Goal: Transaction & Acquisition: Purchase product/service

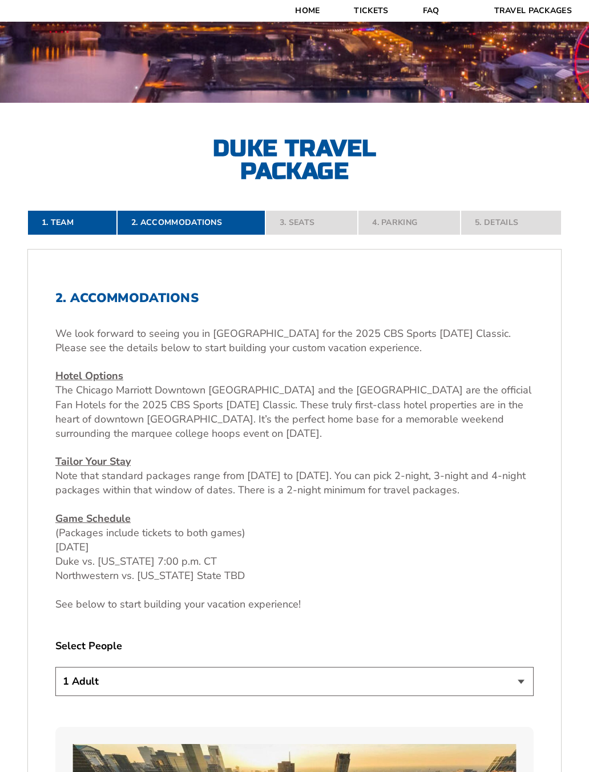
scroll to position [309, 0]
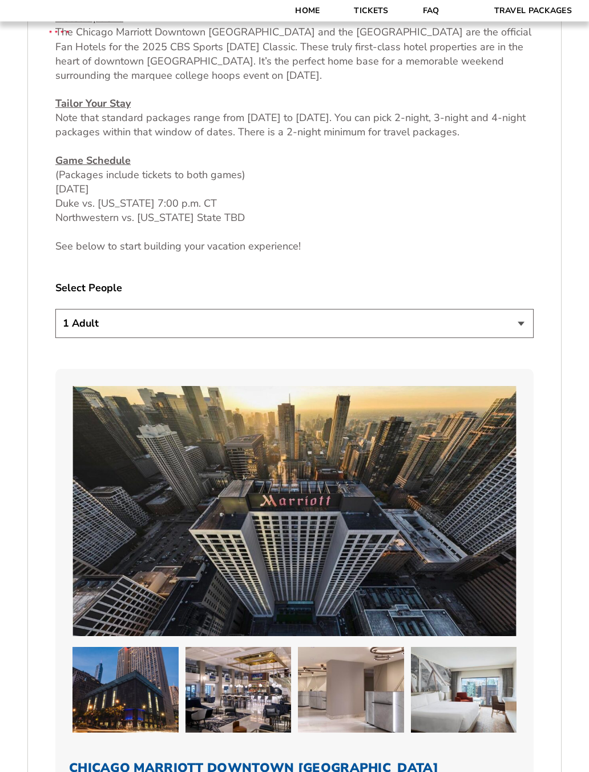
click at [498, 338] on select "1 Adult 2 Adults 3 Adults 4 Adults 2 Adults + 1 Child 2 Adults + 2 Children 2 A…" at bounding box center [294, 323] width 478 height 29
select select "2 Adults"
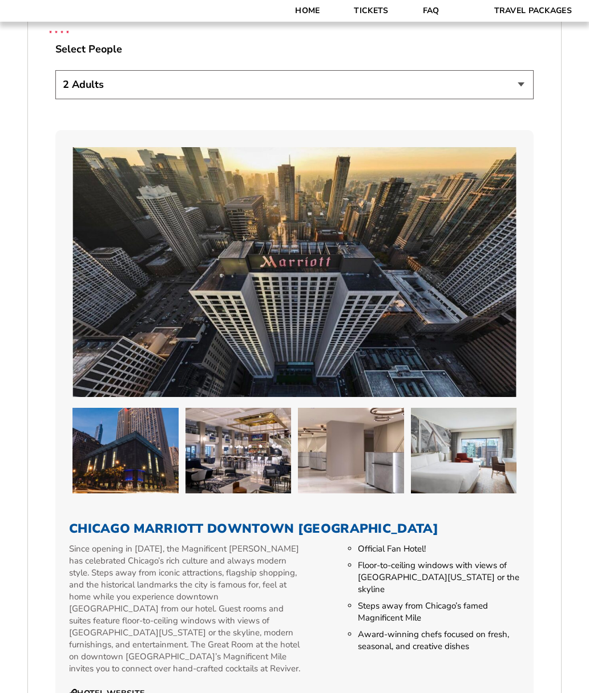
scroll to position [849, 0]
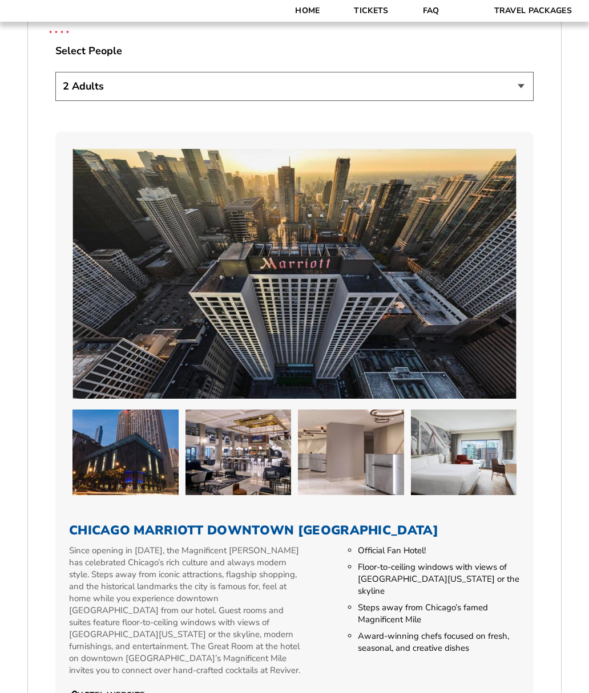
click at [373, 272] on img at bounding box center [294, 274] width 444 height 250
click at [262, 447] on img at bounding box center [238, 453] width 106 height 86
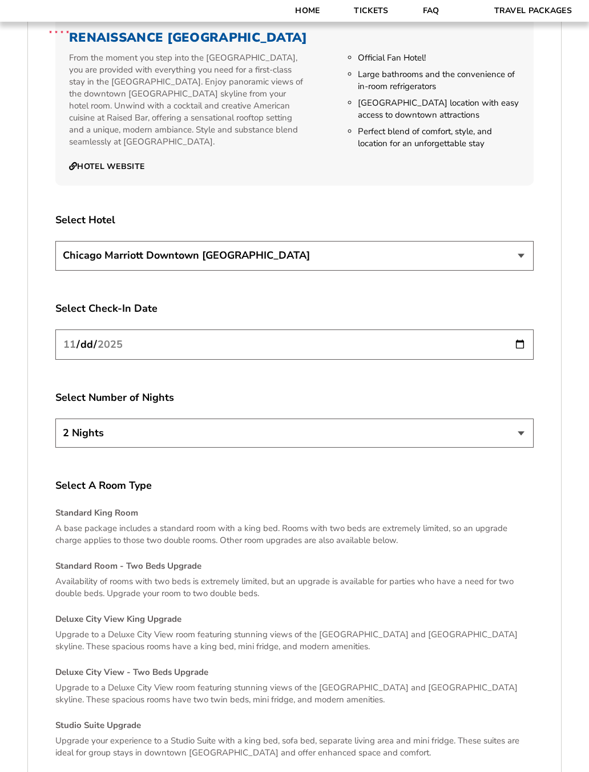
scroll to position [1992, 0]
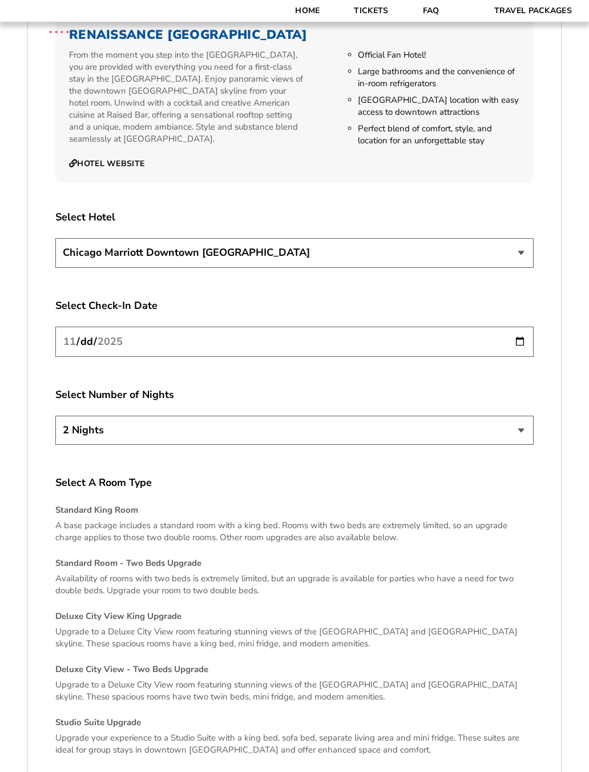
click at [519, 356] on input "[DATE]" at bounding box center [294, 341] width 478 height 30
type input "[DATE]"
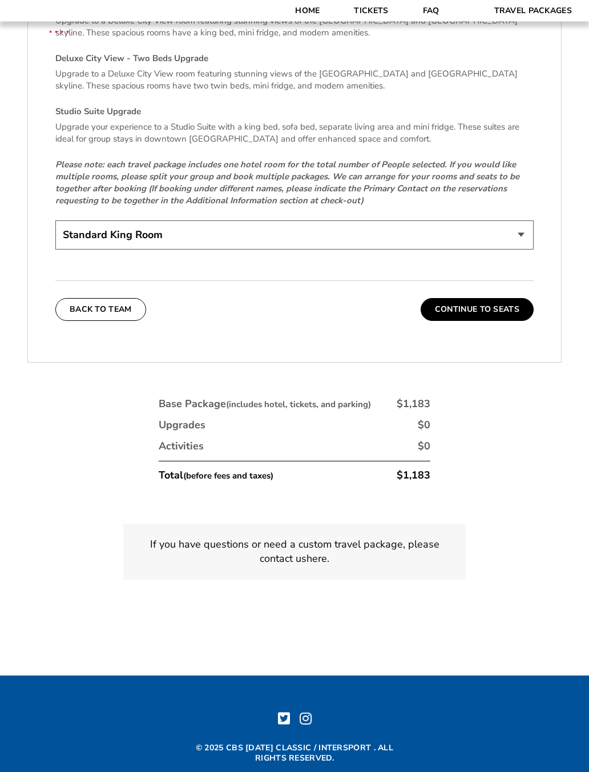
scroll to position [2603, 0]
click at [504, 321] on button "Continue To Seats" at bounding box center [477, 309] width 113 height 23
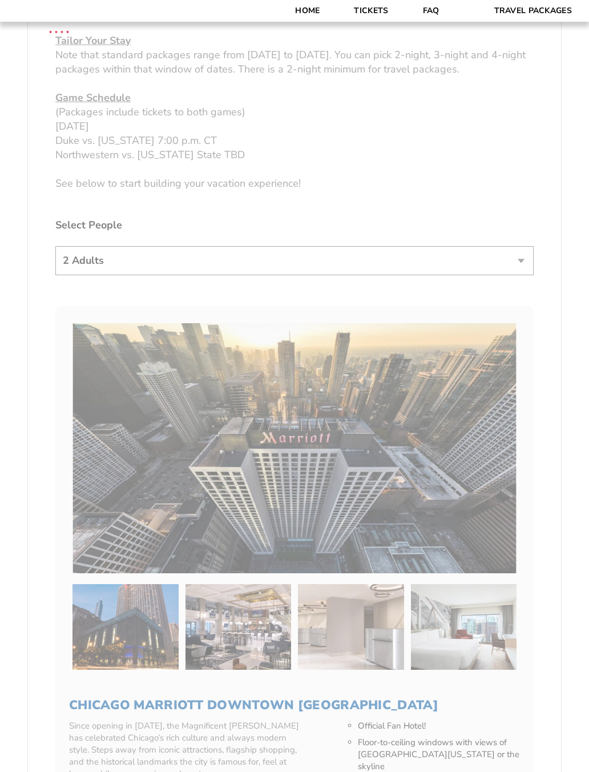
scroll to position [365, 0]
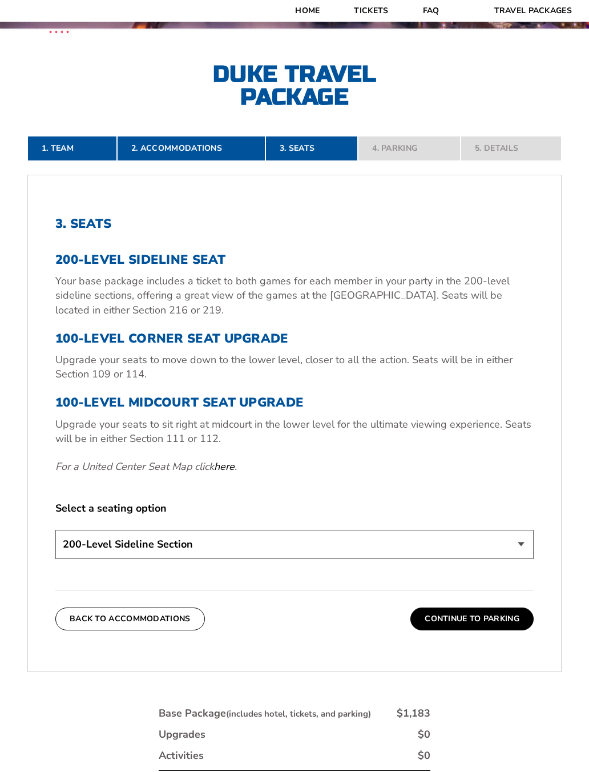
click at [71, 259] on h3 "200-Level Sideline Seat" at bounding box center [294, 259] width 478 height 15
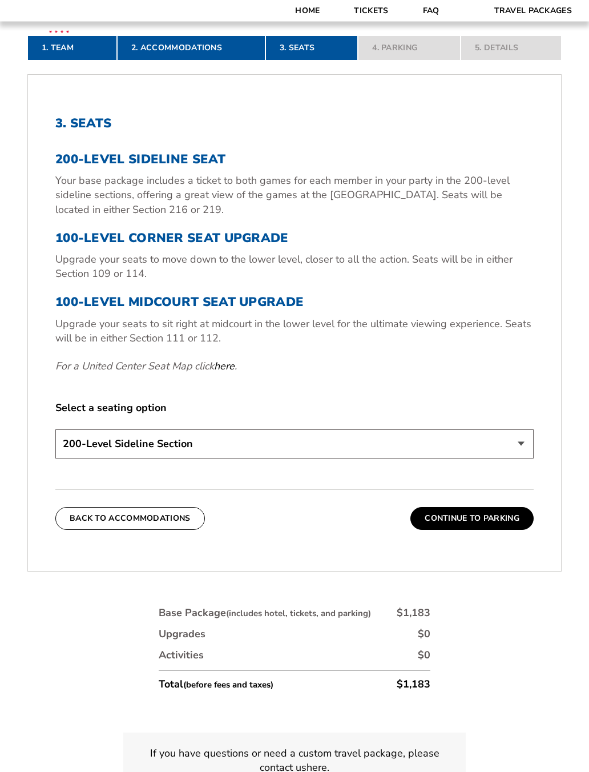
scroll to position [466, 0]
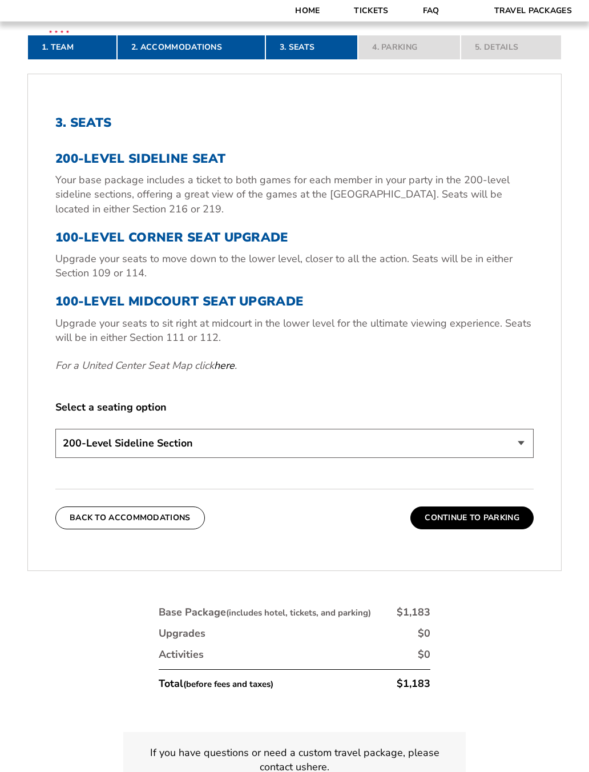
click at [74, 239] on h3 "100-Level Corner Seat Upgrade" at bounding box center [294, 238] width 478 height 15
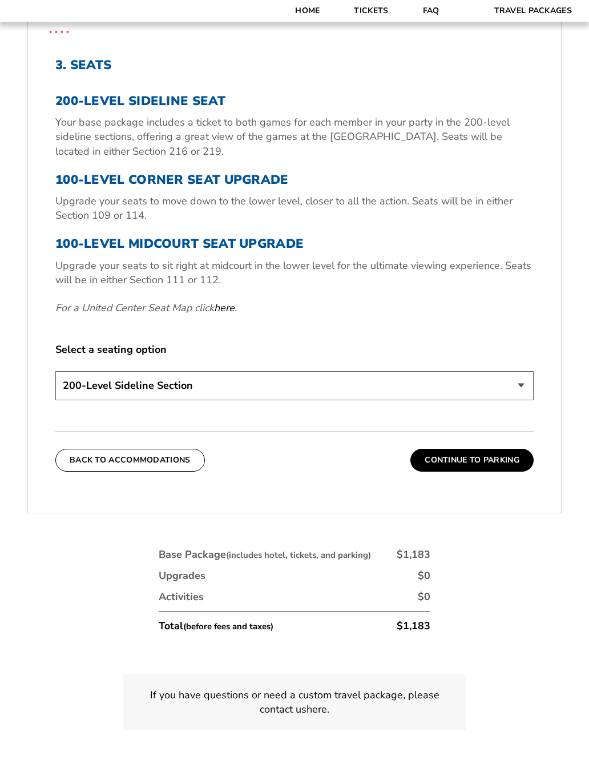
scroll to position [525, 0]
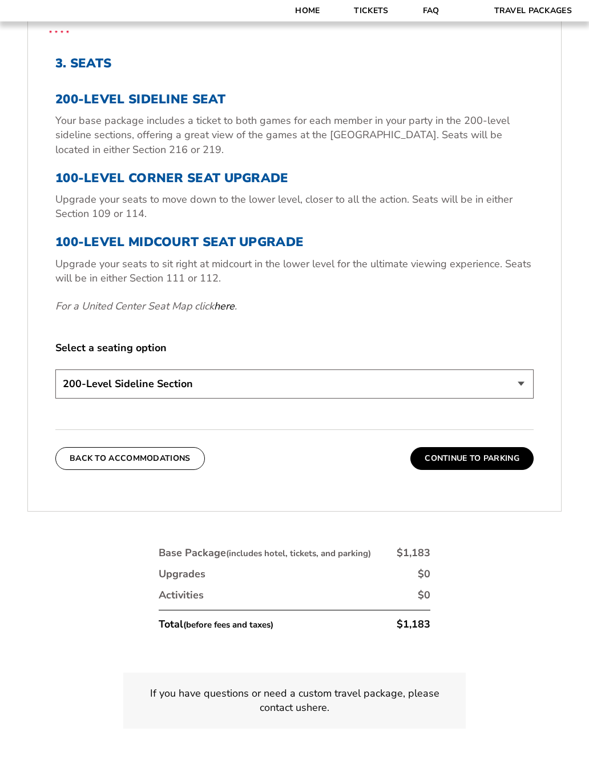
click at [519, 387] on select "200-Level Sideline Section 100-Level Corner Seat Upgrade (+$80 per person) 100-…" at bounding box center [294, 384] width 478 height 29
select select "100-Level Midcourt Seat Upgrade"
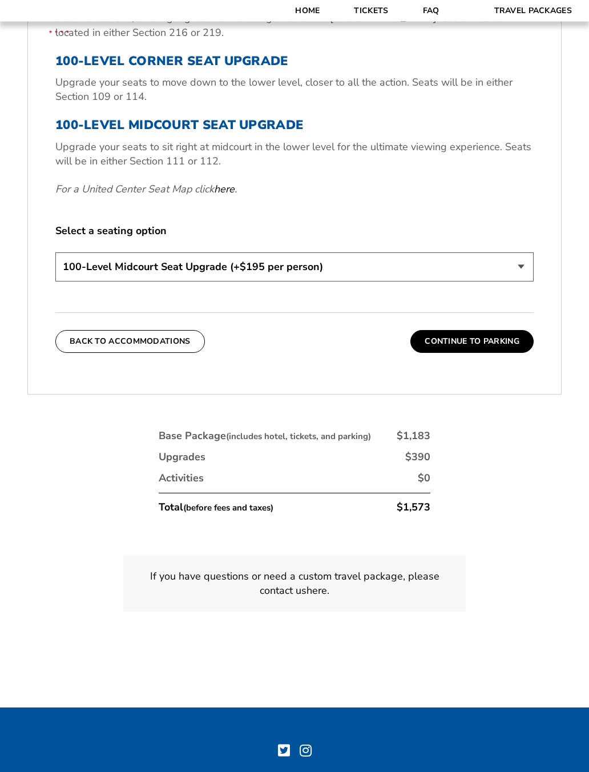
scroll to position [644, 0]
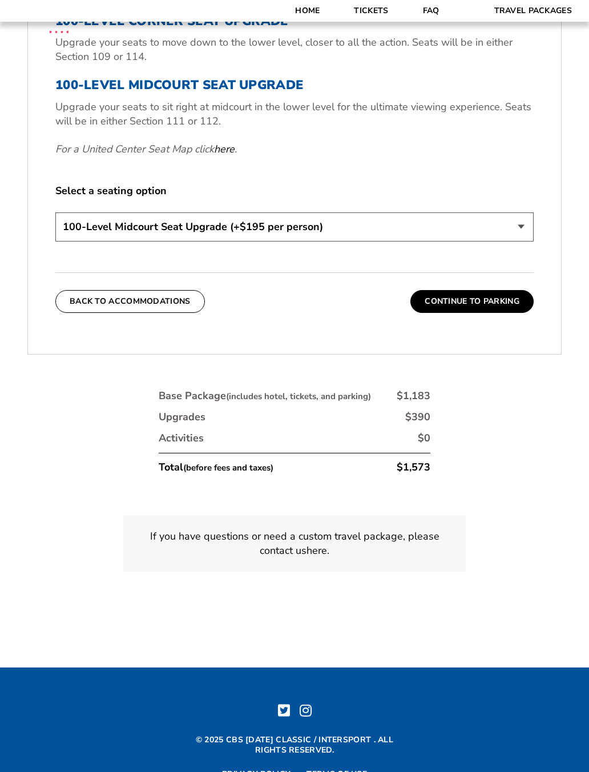
click at [510, 298] on button "Continue To Parking" at bounding box center [471, 301] width 123 height 23
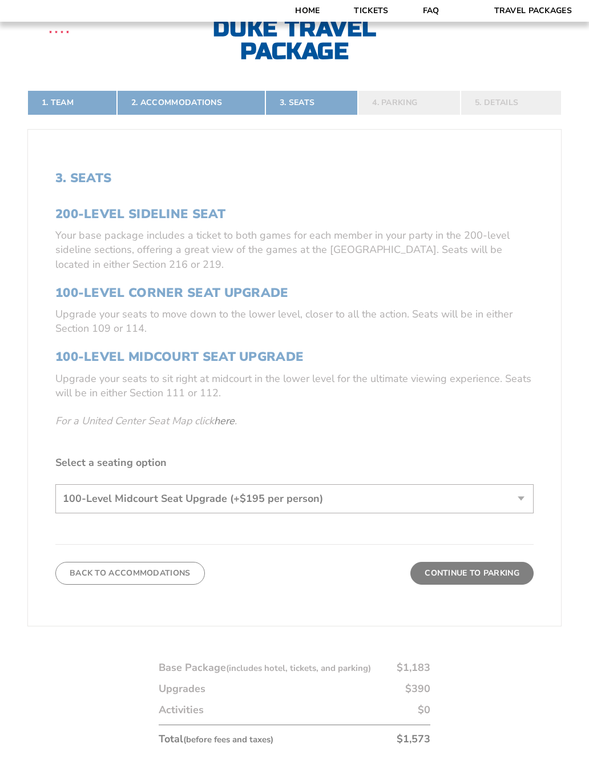
scroll to position [365, 0]
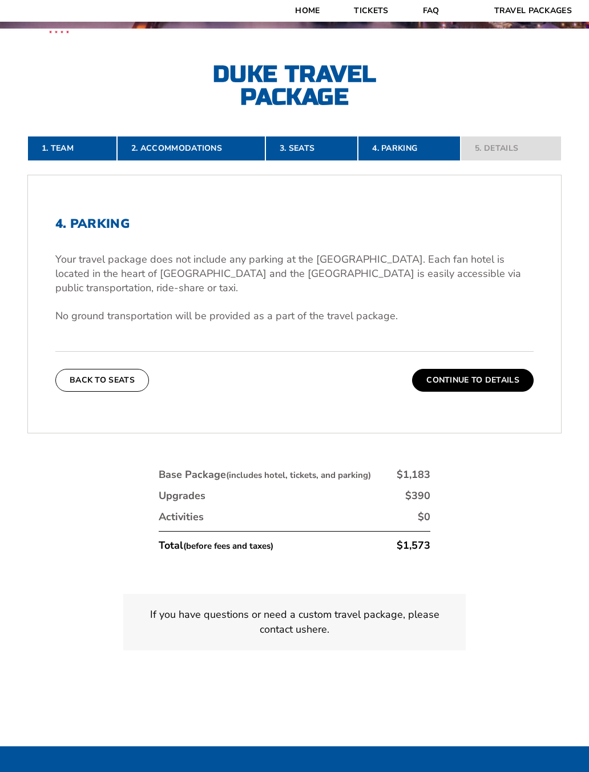
click at [505, 369] on button "Continue To Details" at bounding box center [473, 380] width 122 height 23
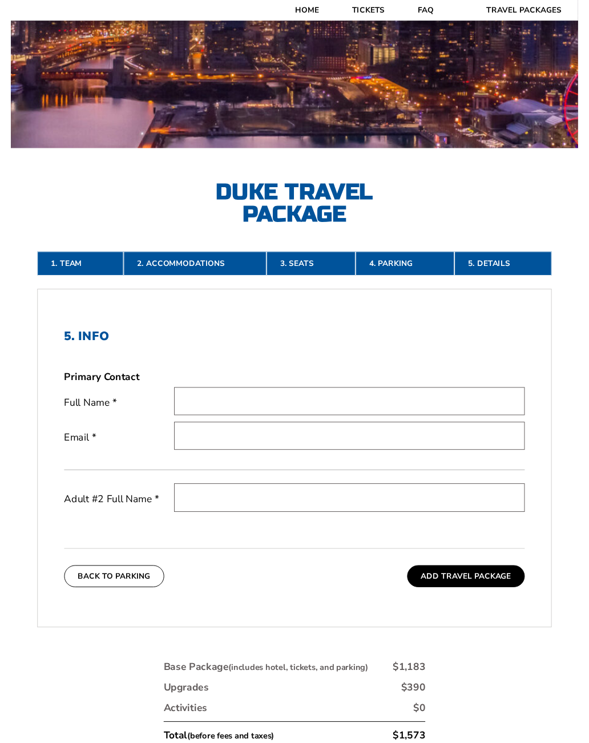
scroll to position [241, 0]
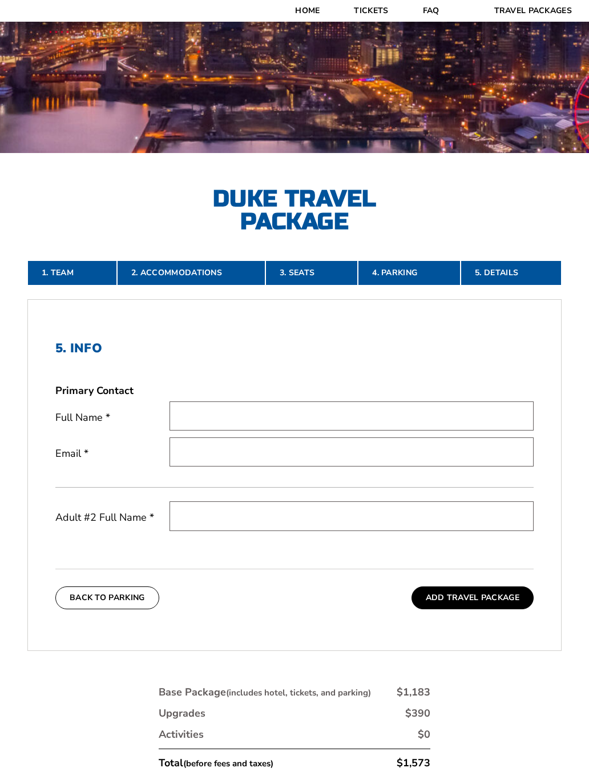
click at [306, 419] on input "text" at bounding box center [351, 415] width 364 height 29
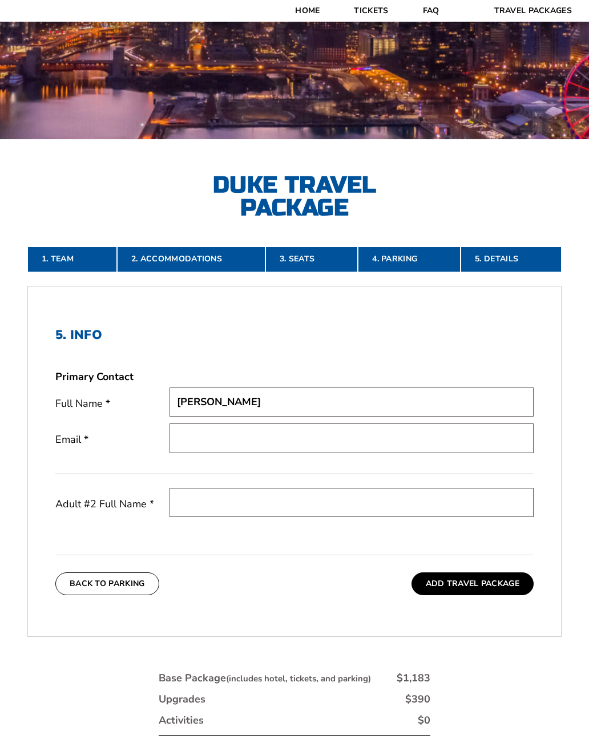
type input "[PERSON_NAME]"
click at [280, 438] on input "email" at bounding box center [351, 437] width 364 height 29
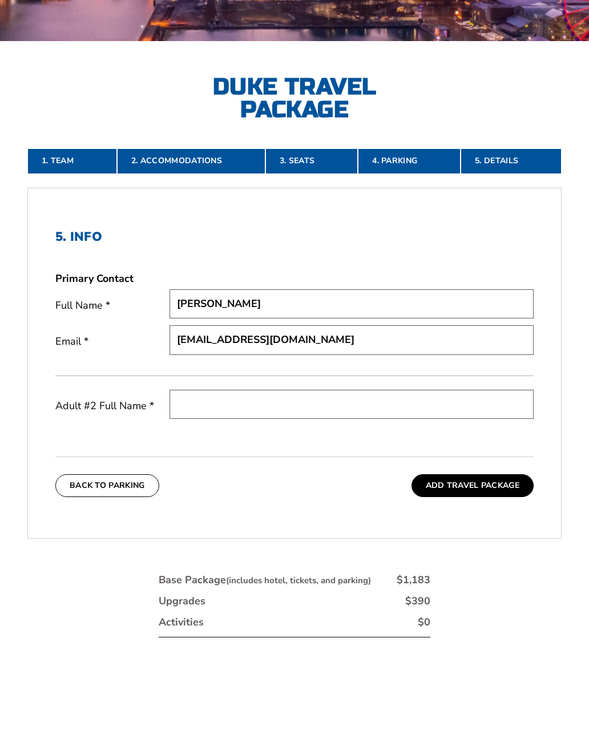
type input "[EMAIL_ADDRESS][DOMAIN_NAME]"
click at [357, 488] on input "text" at bounding box center [351, 502] width 364 height 29
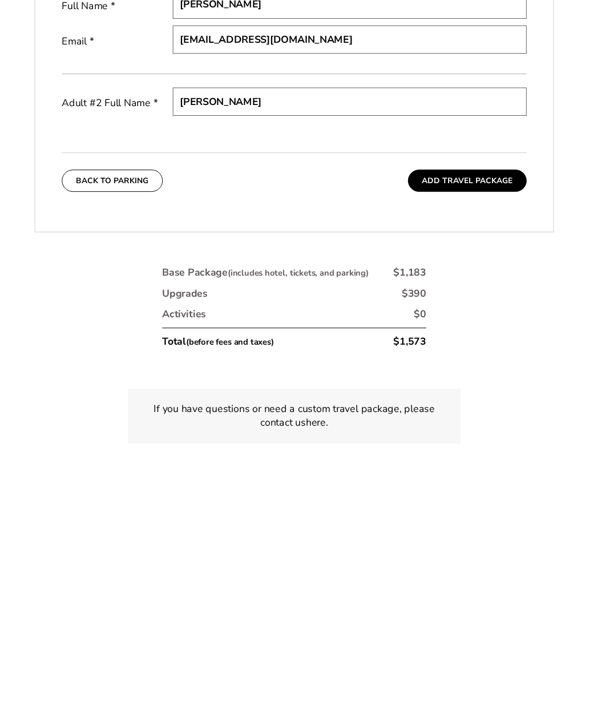
scroll to position [451, 0]
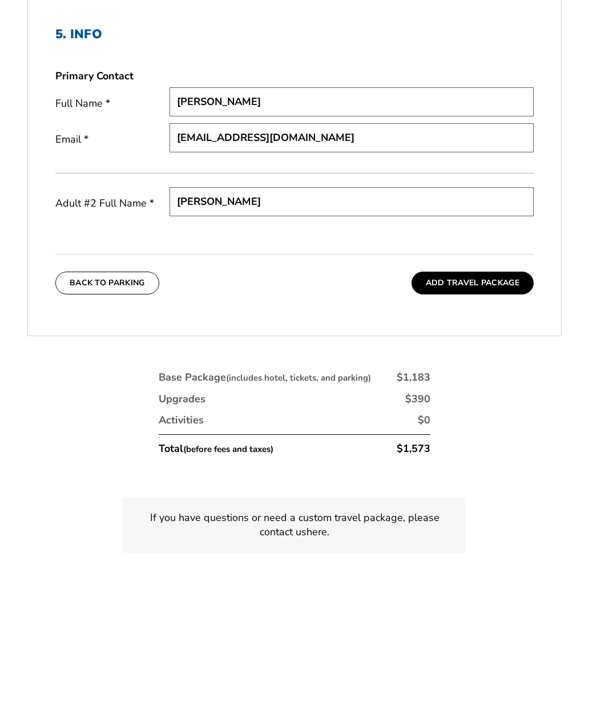
type input "[PERSON_NAME]"
click button "Continue To Accommodations" at bounding box center [0, 0] width 0 height 0
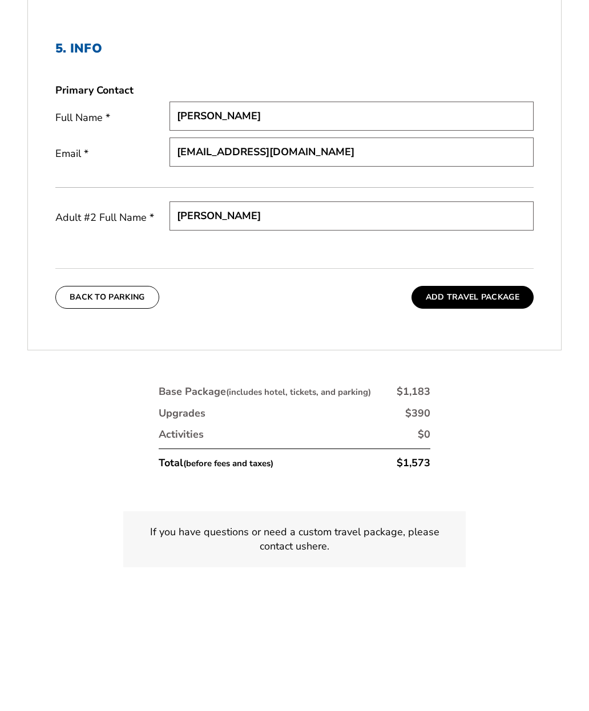
click at [509, 346] on button "Add Travel Package" at bounding box center [472, 357] width 122 height 23
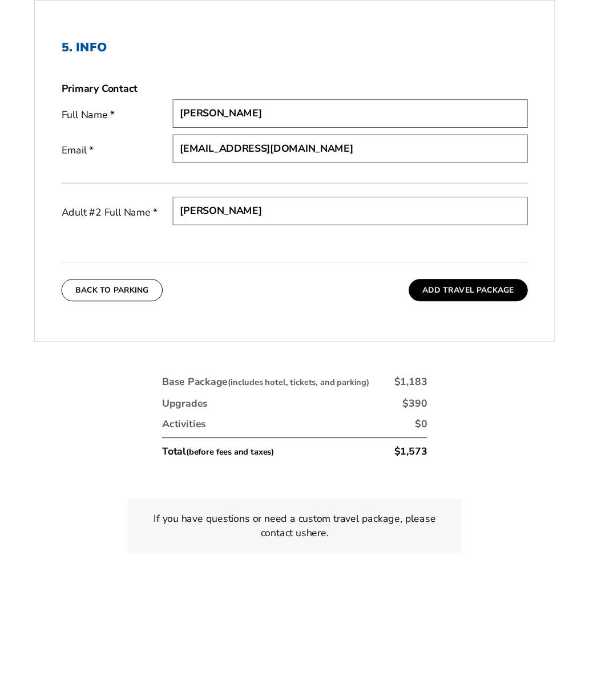
scroll to position [494, 0]
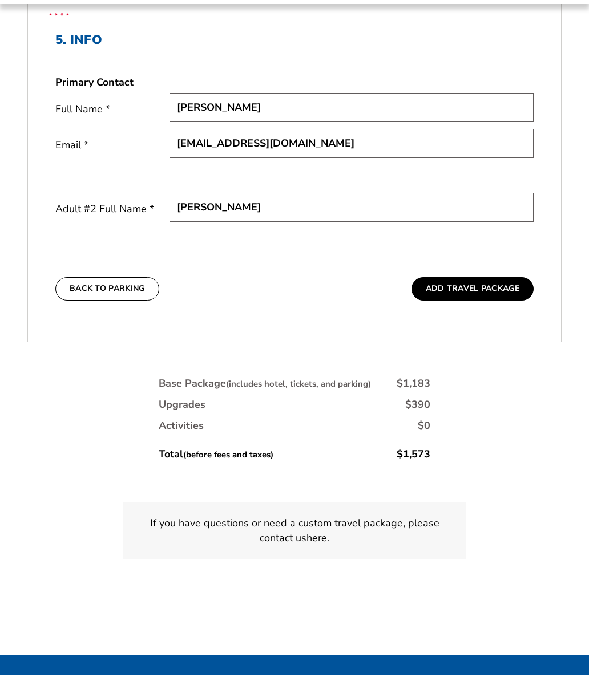
click at [492, 301] on button "Add Travel Package" at bounding box center [472, 306] width 122 height 23
